Goal: Transaction & Acquisition: Purchase product/service

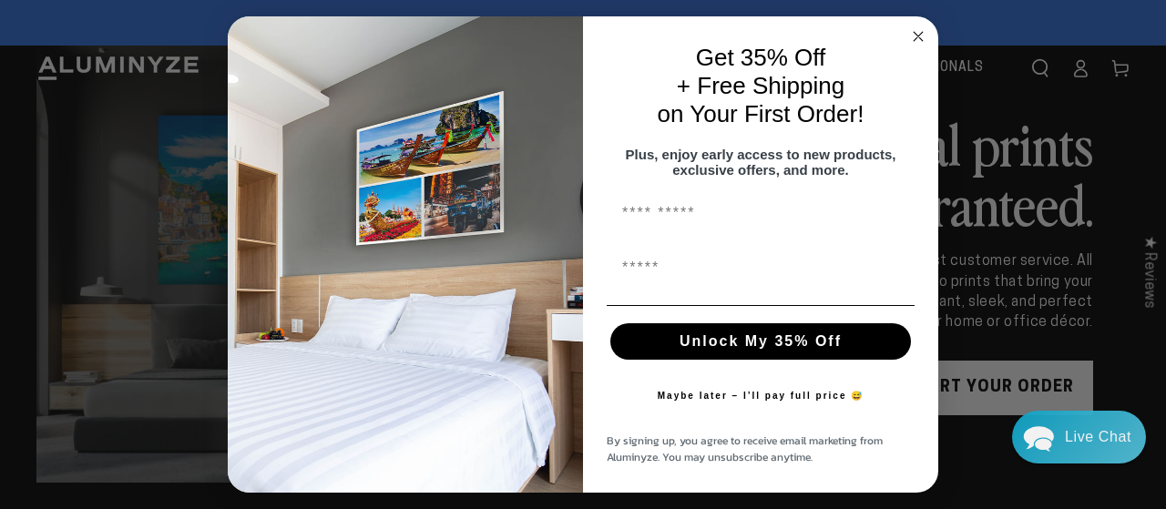
click at [921, 26] on icon "Close dialog" at bounding box center [918, 37] width 22 height 22
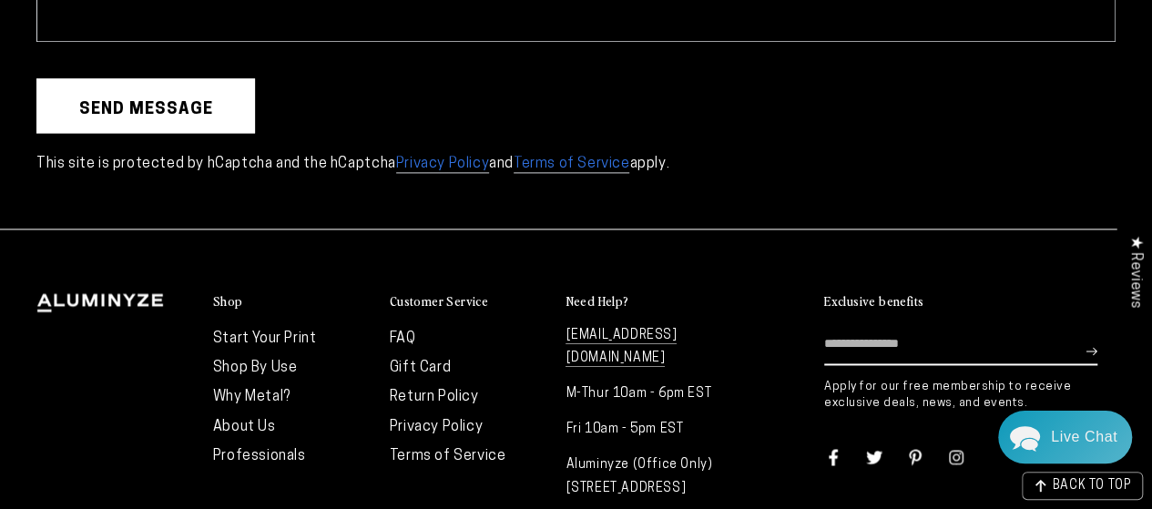
scroll to position [4737, 0]
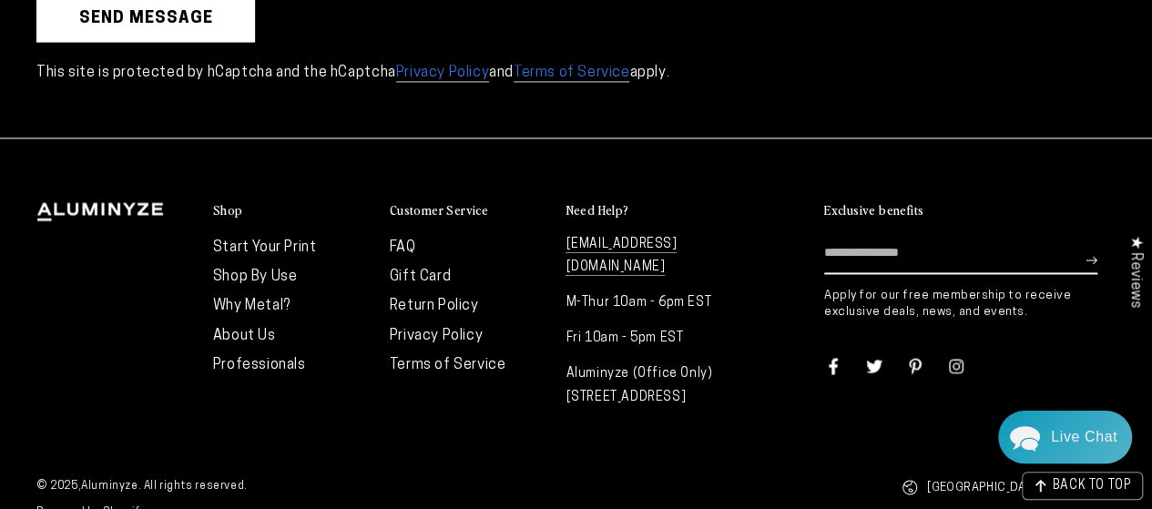
click at [225, 240] on link "Start Your Print" at bounding box center [265, 247] width 104 height 15
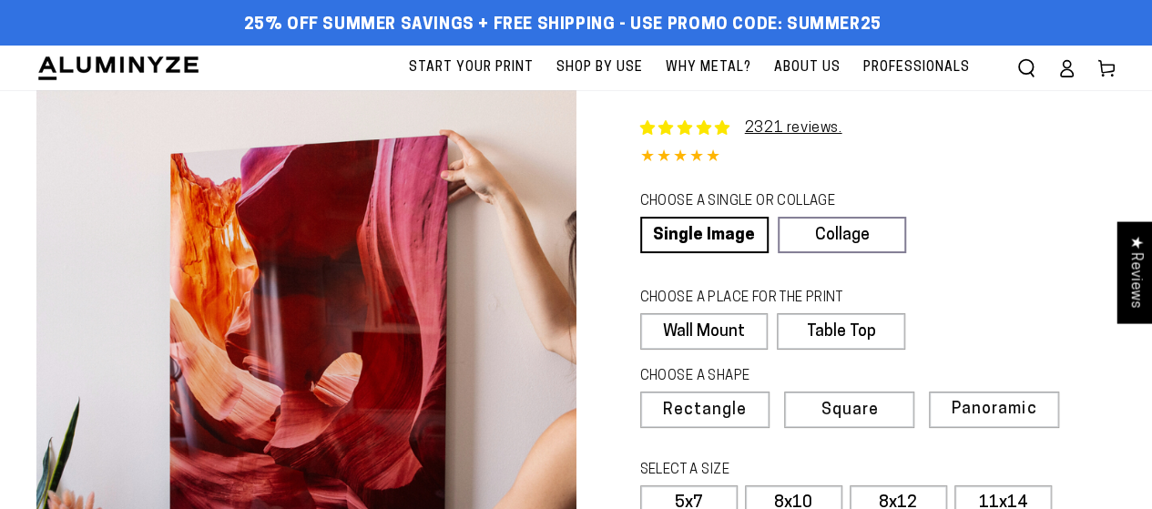
select select "**********"
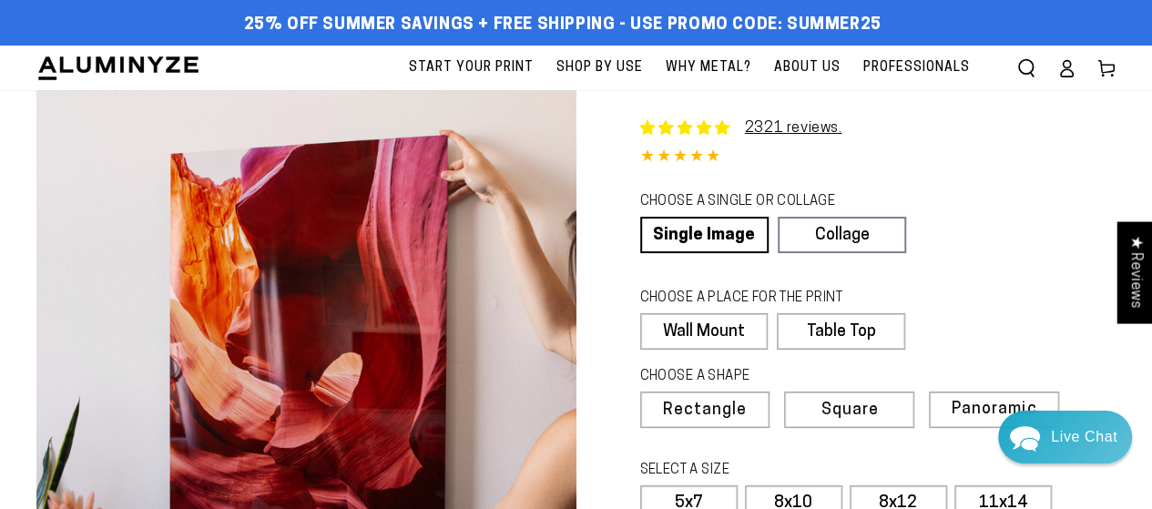
click at [925, 69] on span "Professionals" at bounding box center [917, 67] width 107 height 23
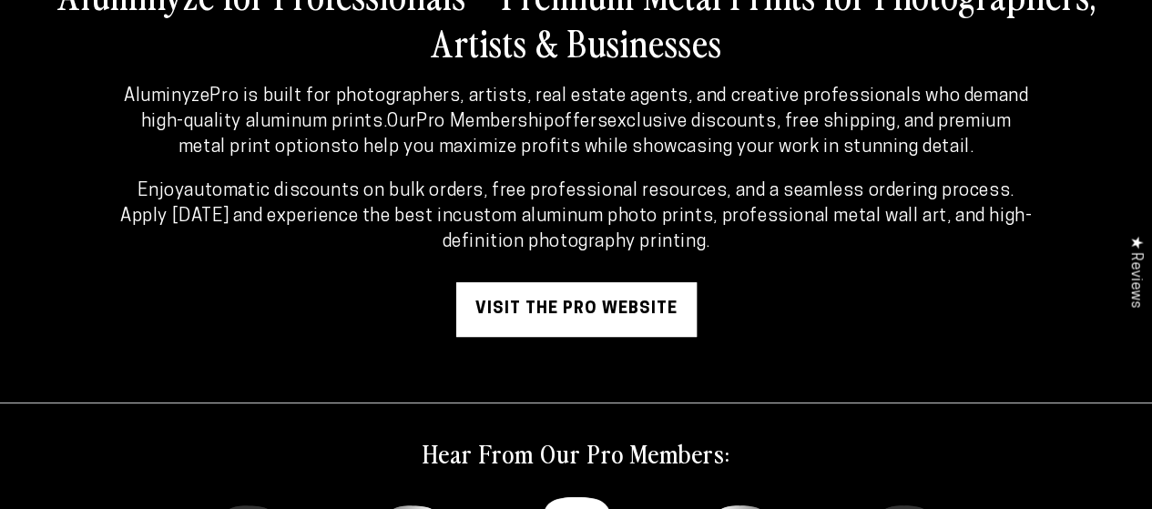
scroll to position [182, 0]
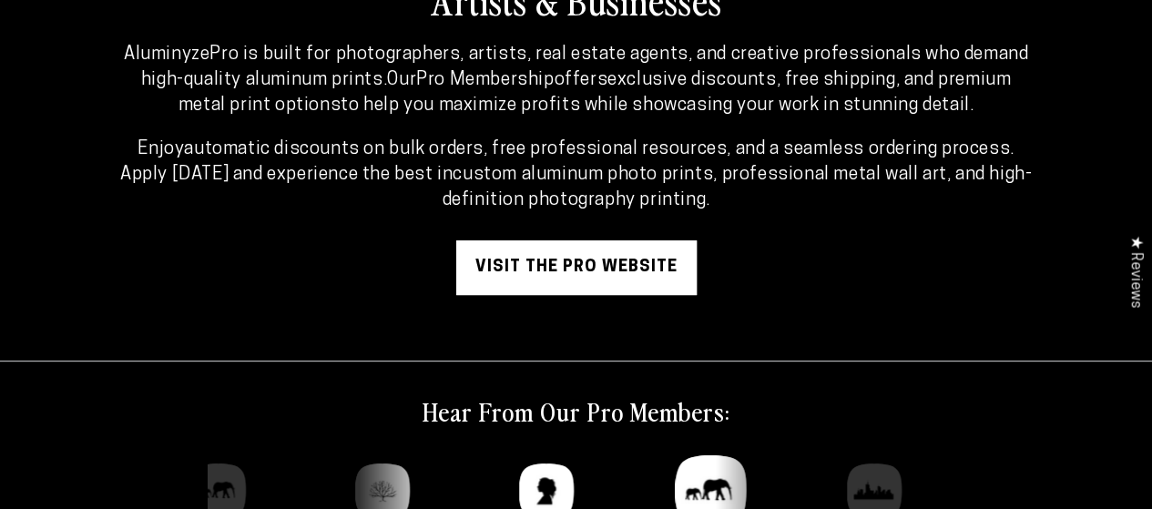
click at [550, 263] on link "visit the pro website" at bounding box center [576, 267] width 240 height 55
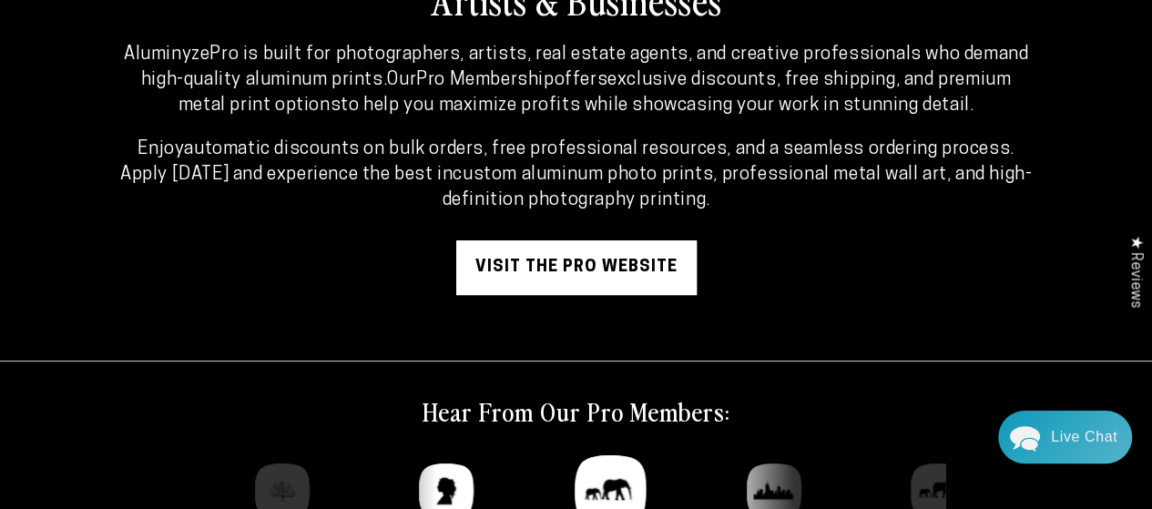
scroll to position [0, 0]
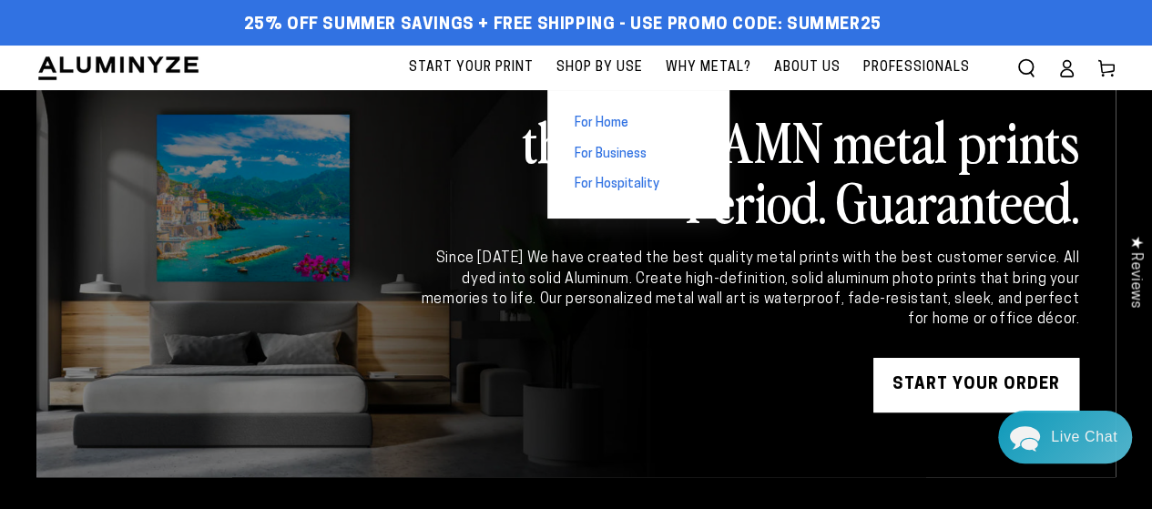
click at [607, 119] on span "For Home" at bounding box center [602, 124] width 54 height 18
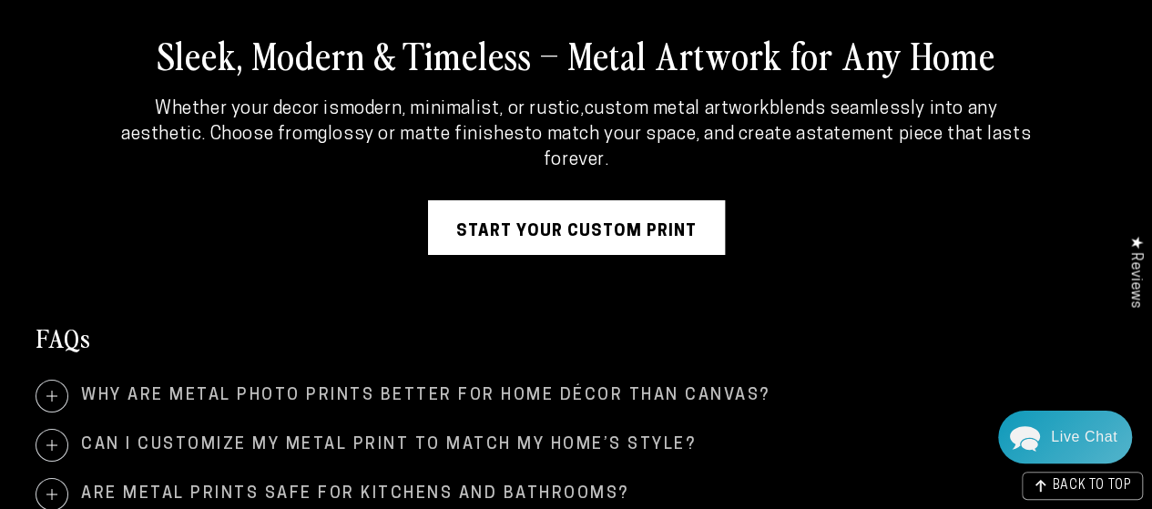
scroll to position [3188, 0]
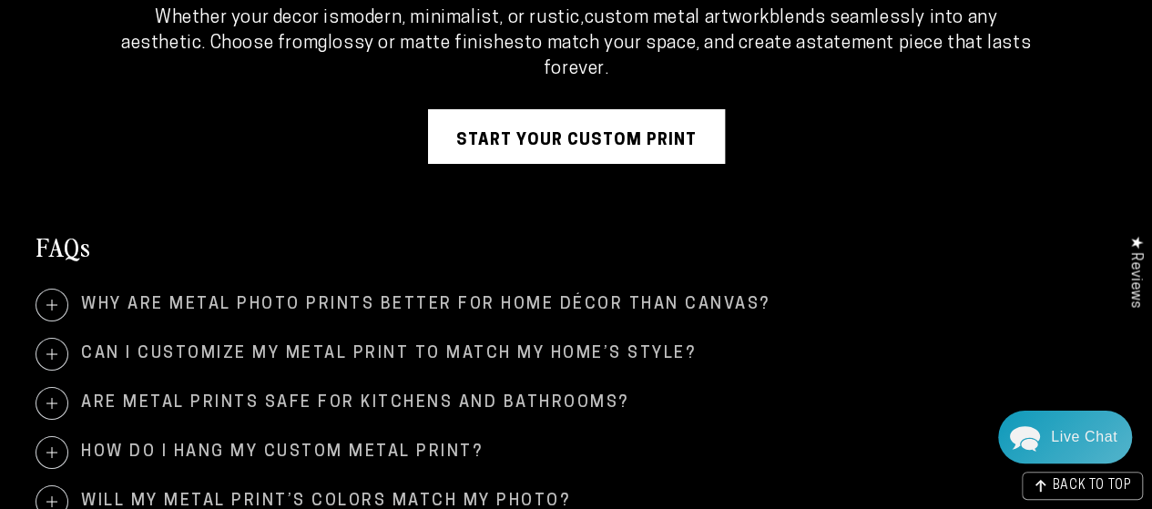
click at [518, 124] on link "Start Your Custom Print" at bounding box center [576, 136] width 297 height 55
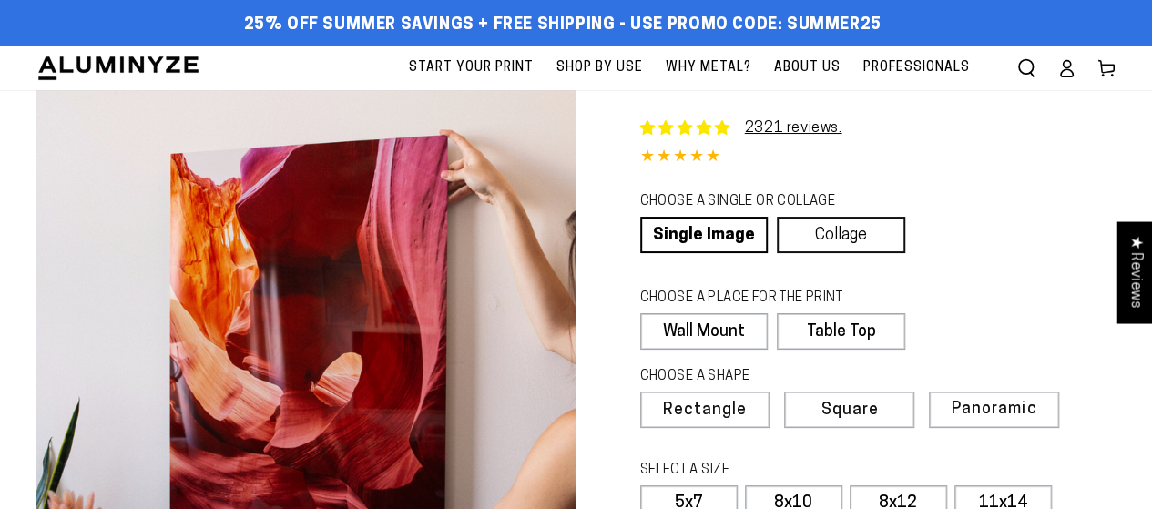
select select "**********"
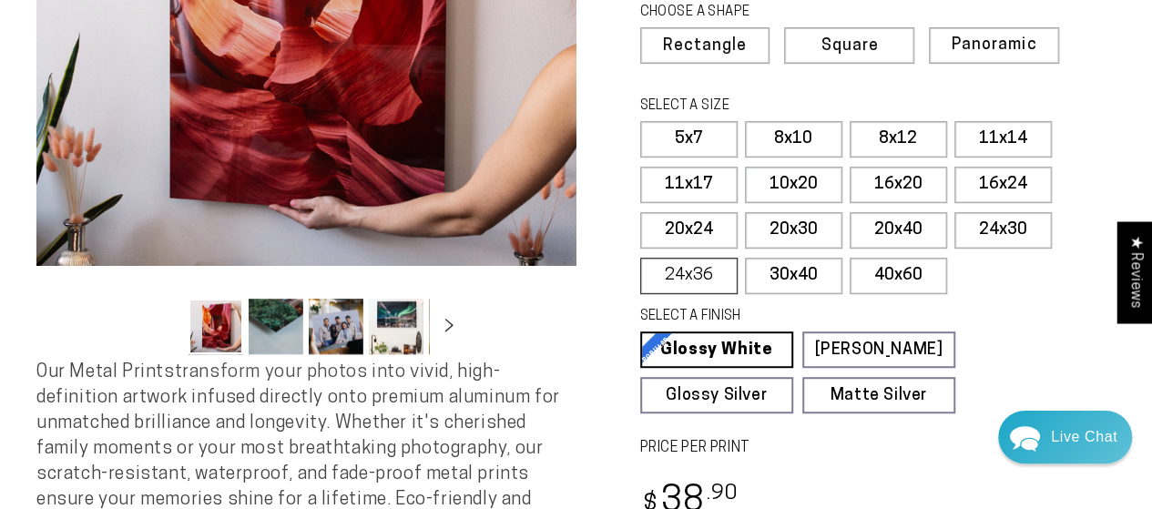
click at [699, 261] on label "24x36" at bounding box center [688, 276] width 97 height 36
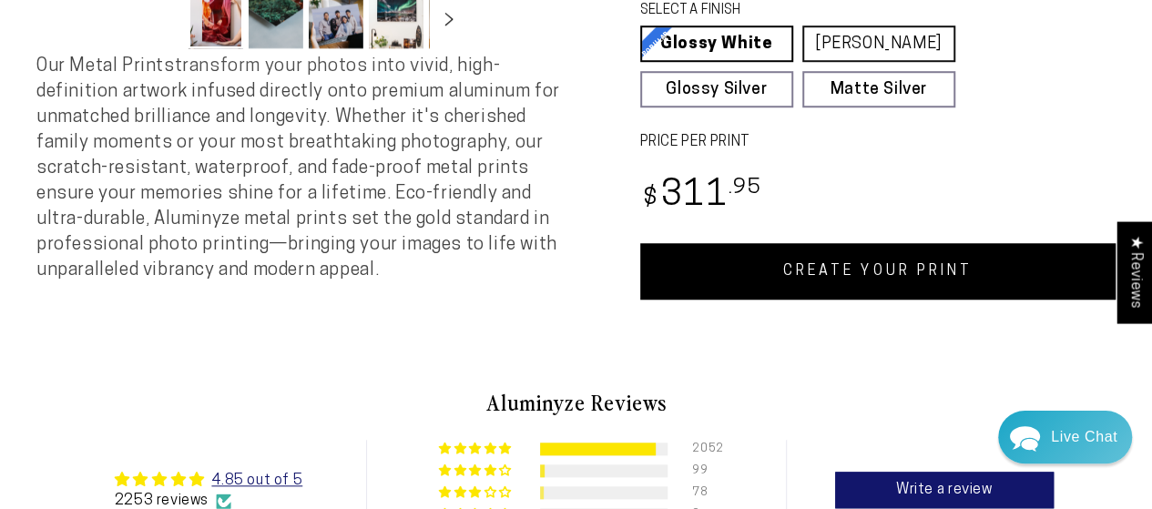
scroll to position [455, 0]
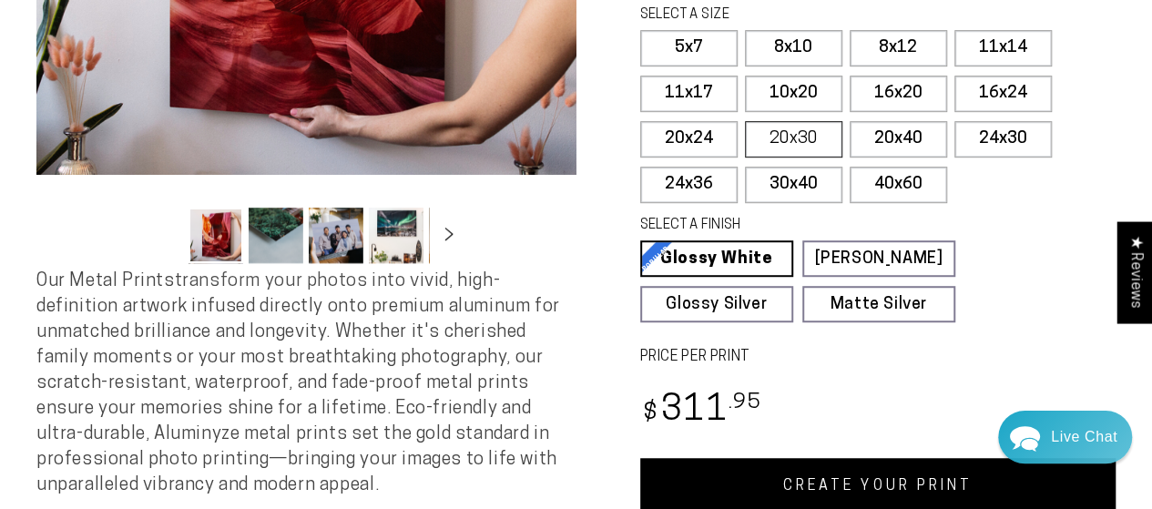
click at [809, 129] on label "20x30" at bounding box center [793, 139] width 97 height 36
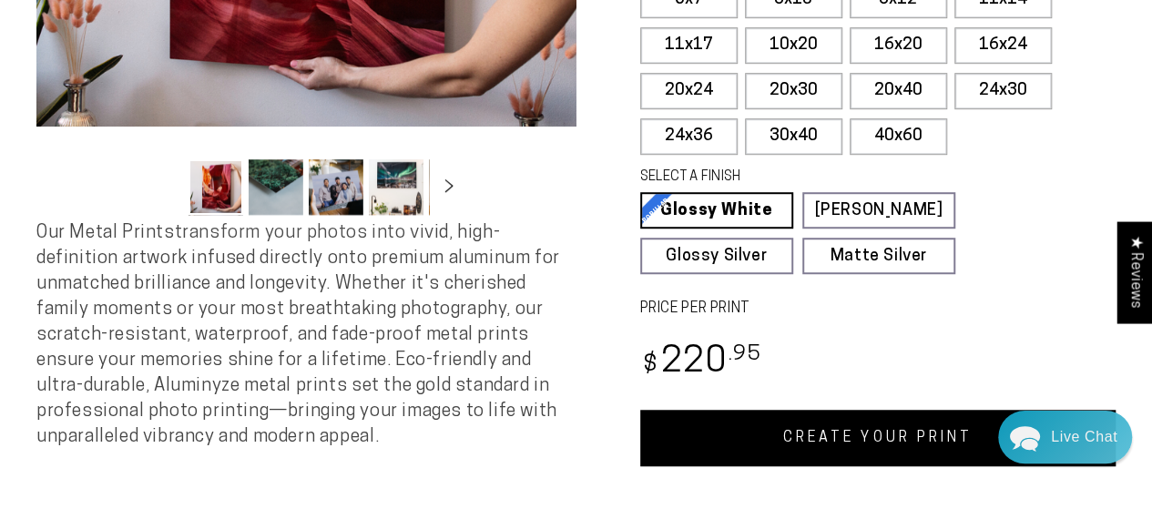
scroll to position [455, 0]
